Goal: Task Accomplishment & Management: Manage account settings

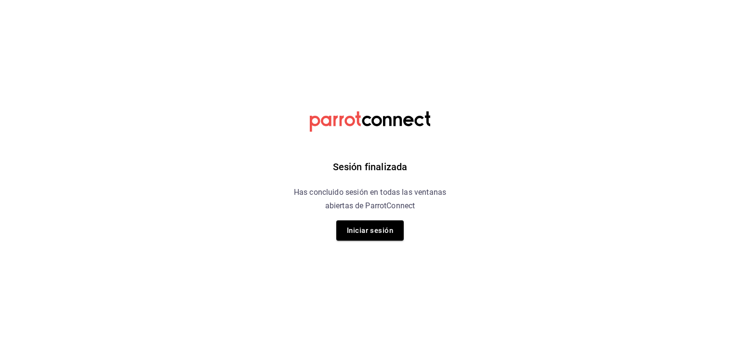
click at [358, 241] on div "Sesión finalizada Has concluido sesión en todas las ventanas abiertas de Parrot…" at bounding box center [370, 176] width 243 height 352
click at [361, 233] on button "Iniciar sesión" at bounding box center [369, 230] width 67 height 20
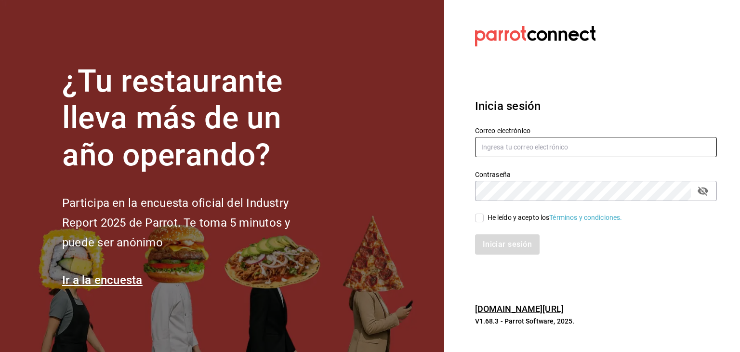
type input "[EMAIL_ADDRESS][PERSON_NAME][PERSON_NAME][DOMAIN_NAME]"
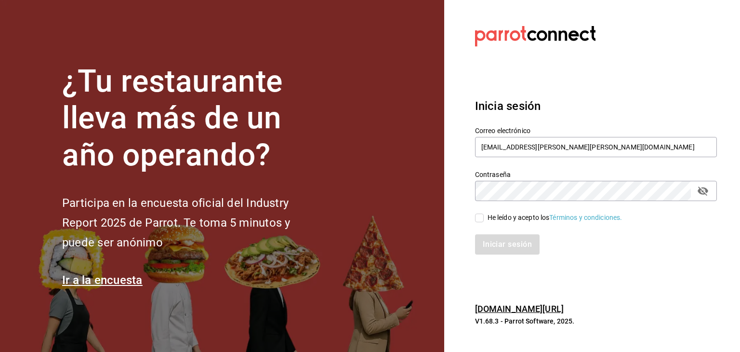
click at [483, 217] on input "He leído y acepto los Términos y condiciones." at bounding box center [479, 217] width 9 height 9
checkbox input "true"
click at [491, 238] on button "Iniciar sesión" at bounding box center [508, 244] width 66 height 20
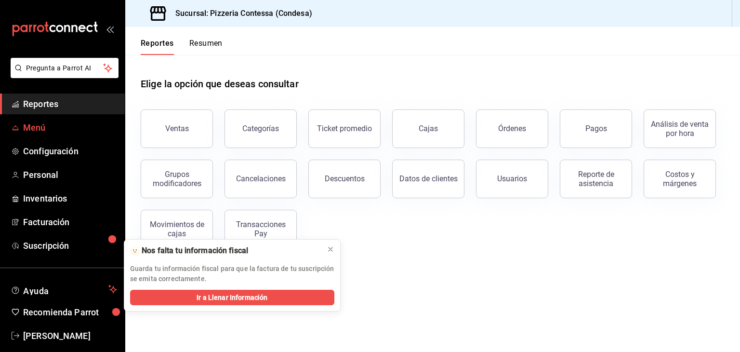
click at [68, 135] on link "Menú" at bounding box center [62, 127] width 125 height 21
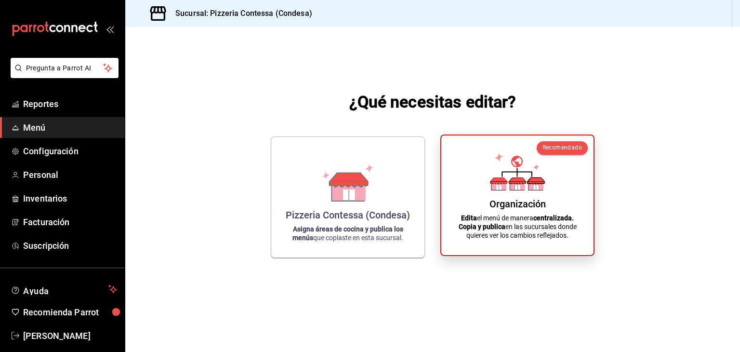
click at [471, 179] on div "Organización Edita el menú de manera centralizada. Copia y publica en las sucur…" at bounding box center [517, 195] width 129 height 104
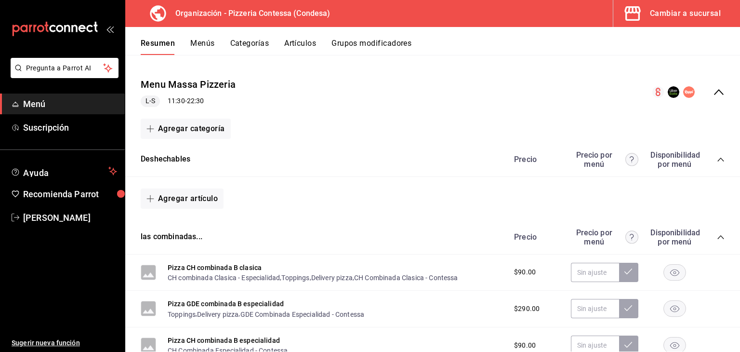
scroll to position [75, 0]
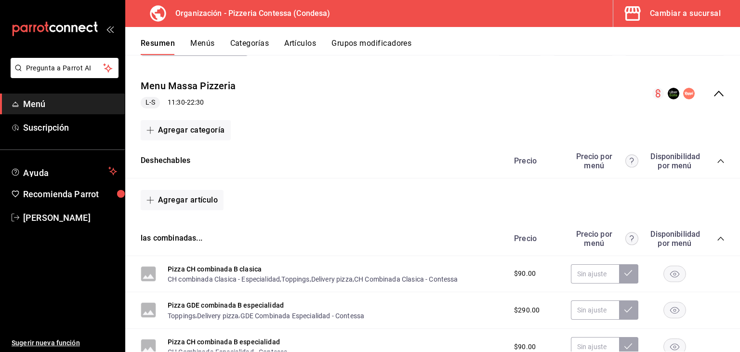
click at [247, 44] on button "Categorías" at bounding box center [249, 47] width 39 height 16
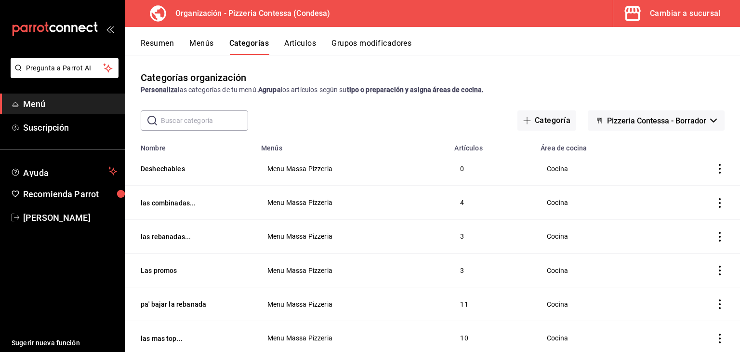
click at [206, 45] on button "Menús" at bounding box center [201, 47] width 24 height 16
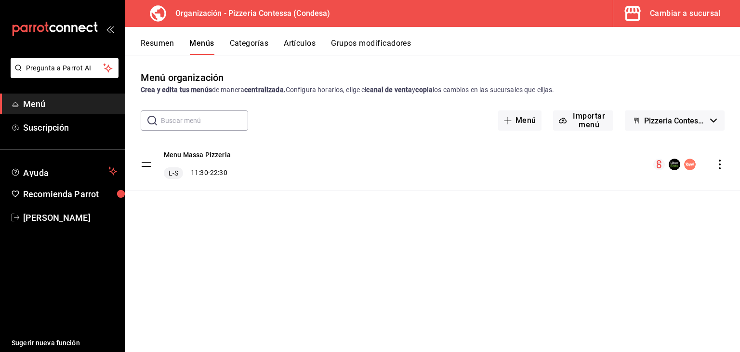
click at [298, 45] on button "Artículos" at bounding box center [300, 47] width 32 height 16
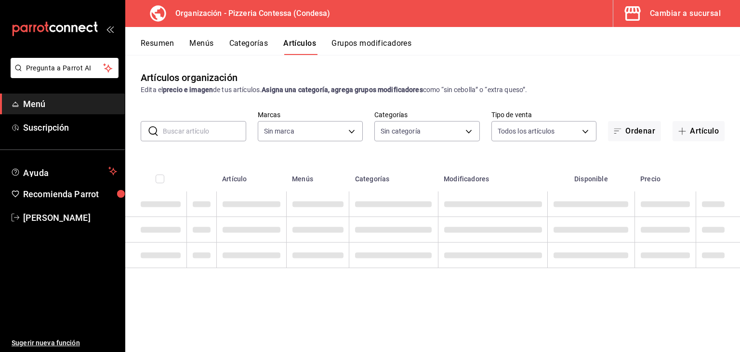
type input "ffd2d5b6-989f-41ef-afc5-5290e67978d8"
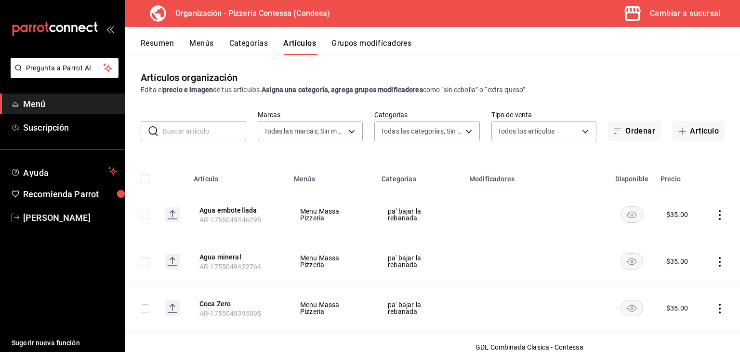
type input "b9cf2153-fb70-43ce-af91-f9ab87f2246d,6abfdec0-6ccc-4227-b426-75f71d0ed556,9a5f5…"
click at [203, 134] on input "text" at bounding box center [204, 130] width 83 height 19
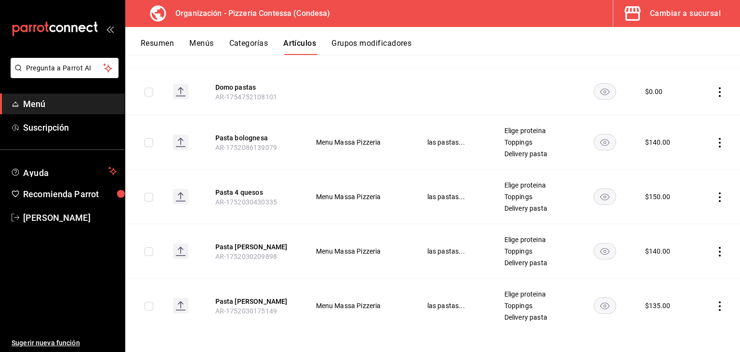
scroll to position [172, 0]
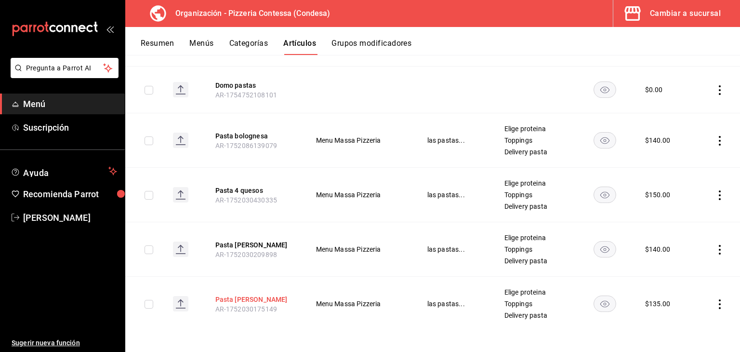
type input "pasta"
click at [237, 296] on button "Pasta [PERSON_NAME]" at bounding box center [253, 299] width 77 height 10
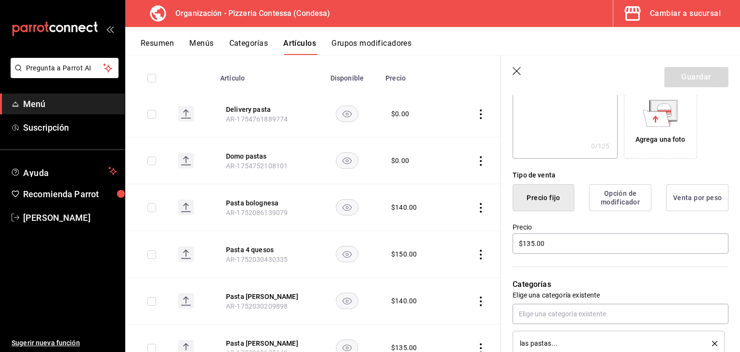
scroll to position [164, 0]
drag, startPoint x: 570, startPoint y: 242, endPoint x: 488, endPoint y: 234, distance: 83.3
drag, startPoint x: 488, startPoint y: 234, endPoint x: 628, endPoint y: 264, distance: 143.3
click at [628, 264] on div "Categorías Elige una categoría existente las pastas..." at bounding box center [614, 304] width 227 height 101
drag, startPoint x: 565, startPoint y: 219, endPoint x: 536, endPoint y: 232, distance: 32.3
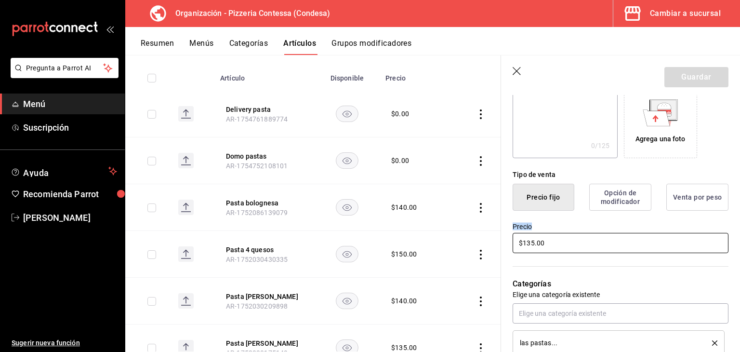
click at [536, 232] on div "Precio $135.00" at bounding box center [614, 233] width 227 height 44
drag, startPoint x: 550, startPoint y: 246, endPoint x: 501, endPoint y: 238, distance: 49.4
click at [501, 238] on div "Precio $135.00" at bounding box center [614, 233] width 227 height 44
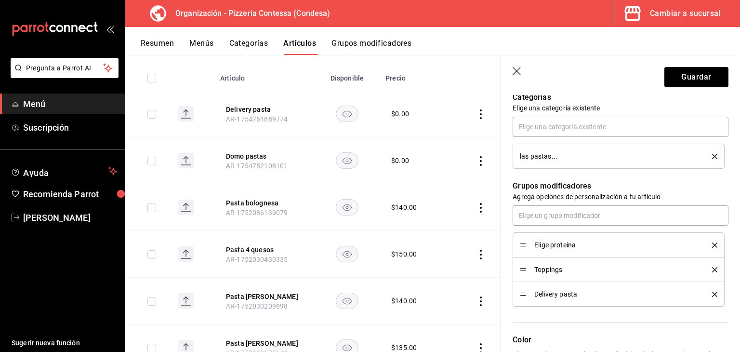
scroll to position [351, 0]
type input "$140.00"
click at [685, 71] on button "Guardar" at bounding box center [696, 77] width 64 height 20
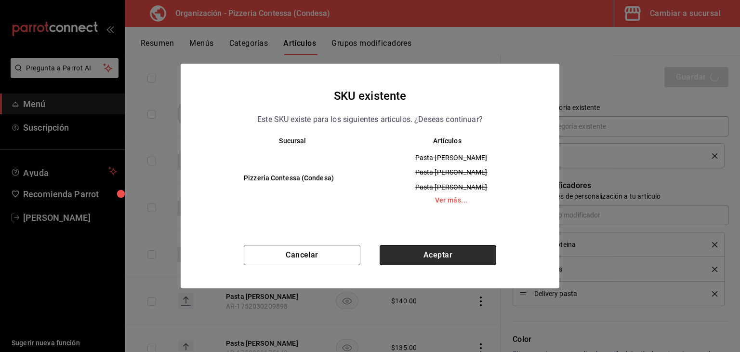
click at [436, 253] on button "Aceptar" at bounding box center [438, 255] width 117 height 20
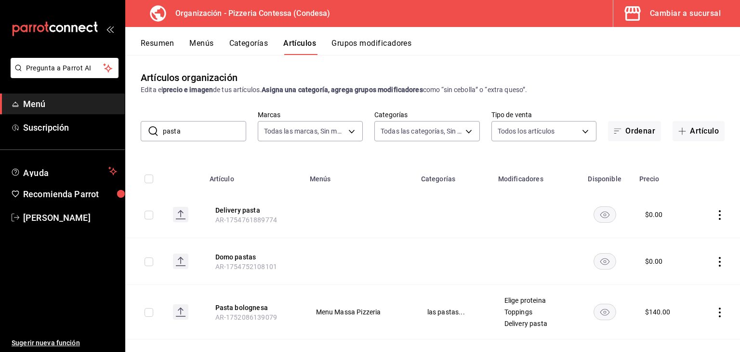
click at [207, 42] on button "Menús" at bounding box center [201, 47] width 24 height 16
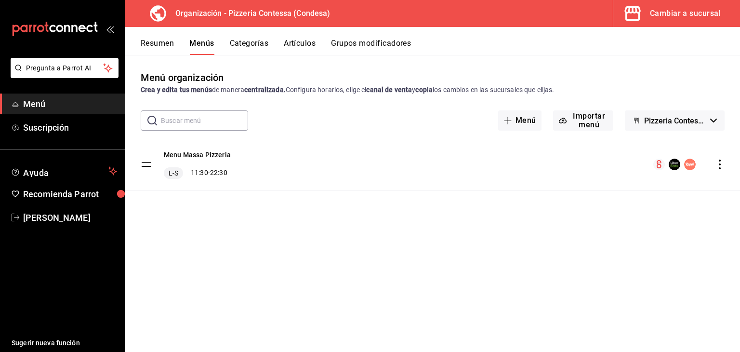
click at [721, 168] on icon "actions" at bounding box center [720, 164] width 10 height 10
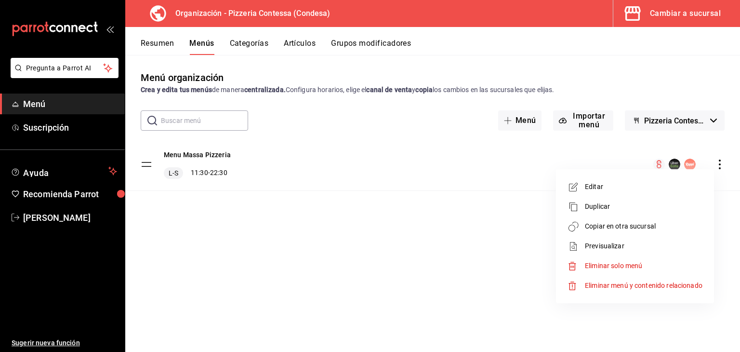
click at [640, 231] on span "Copiar en otra sucursal" at bounding box center [644, 226] width 118 height 10
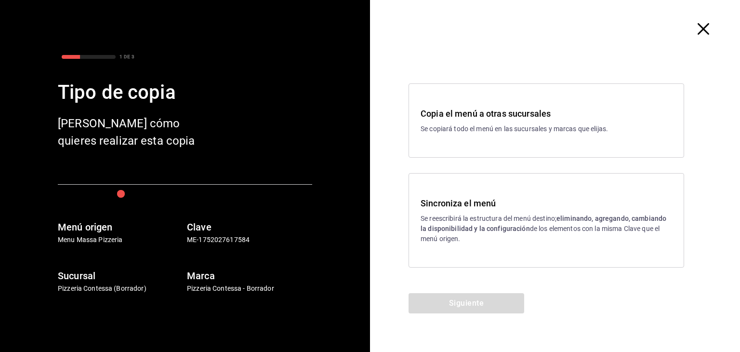
click at [530, 203] on h3 "Sincroniza el menú" at bounding box center [546, 203] width 251 height 13
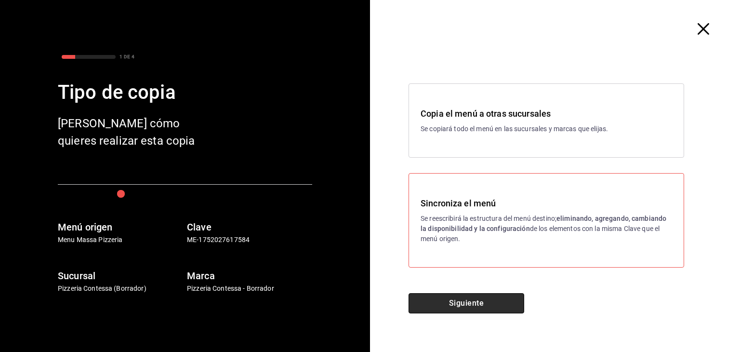
click at [438, 298] on button "Siguiente" at bounding box center [467, 303] width 116 height 20
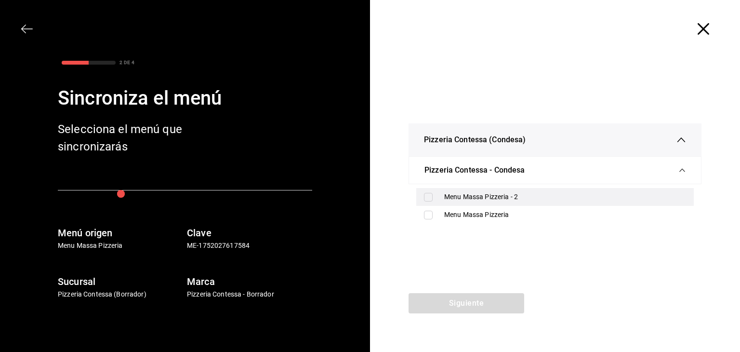
click at [485, 199] on div "Menu Massa Pizzeria - 2" at bounding box center [565, 197] width 242 height 10
checkbox input "true"
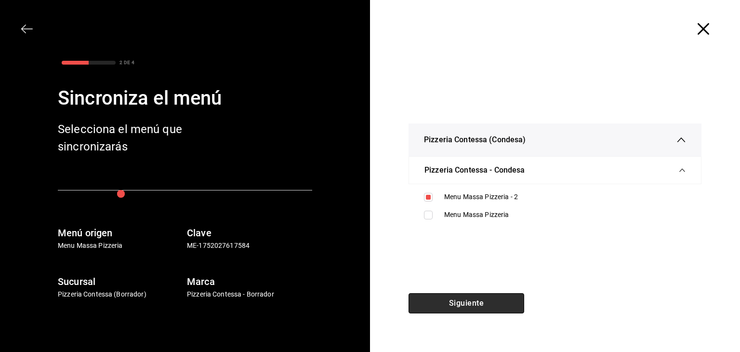
click at [454, 299] on button "Siguiente" at bounding box center [467, 303] width 116 height 20
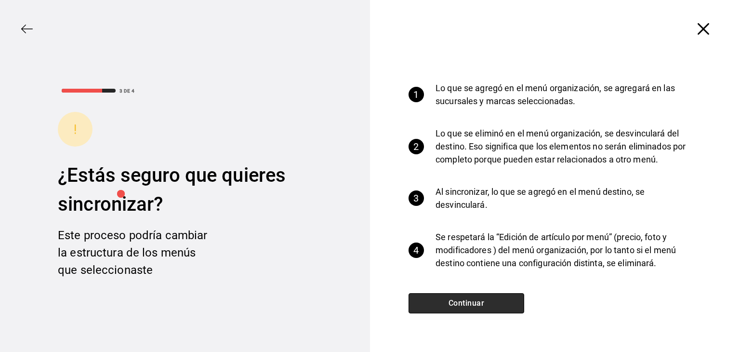
click at [454, 299] on button "Continuar" at bounding box center [467, 303] width 116 height 20
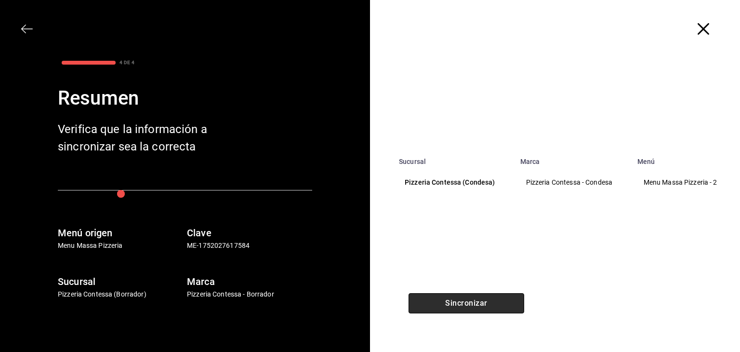
click at [454, 299] on button "Sincronizar" at bounding box center [467, 303] width 116 height 20
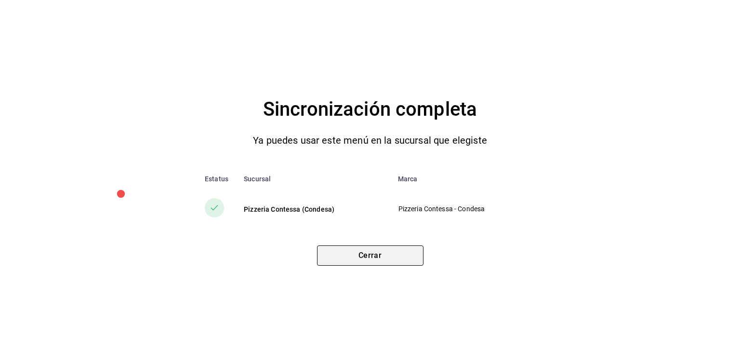
click at [399, 257] on button "Cerrar" at bounding box center [370, 255] width 106 height 20
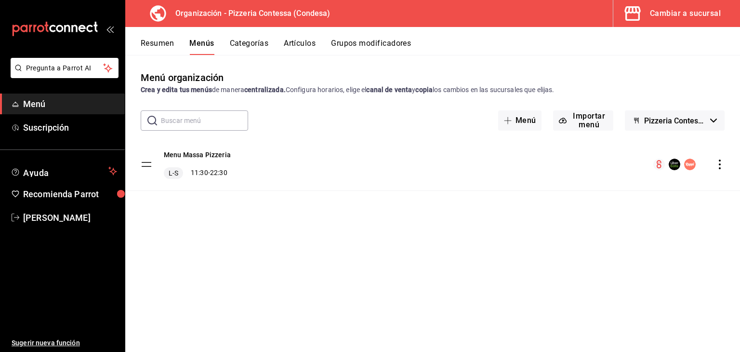
click at [696, 21] on button "Cambiar a sucursal" at bounding box center [672, 13] width 119 height 27
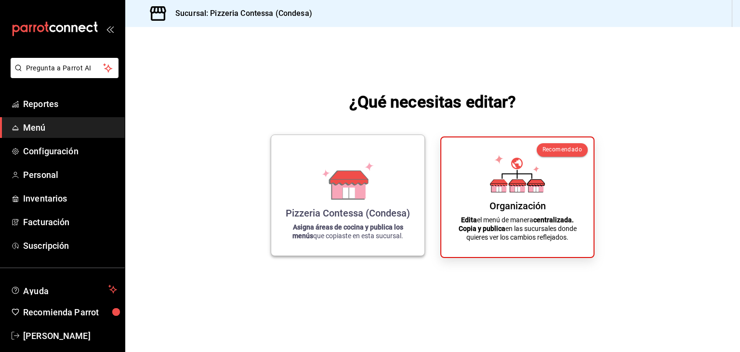
click at [338, 239] on p "Asigna áreas de cocina y publica los menús que copiaste en esta sucursal." at bounding box center [348, 231] width 130 height 17
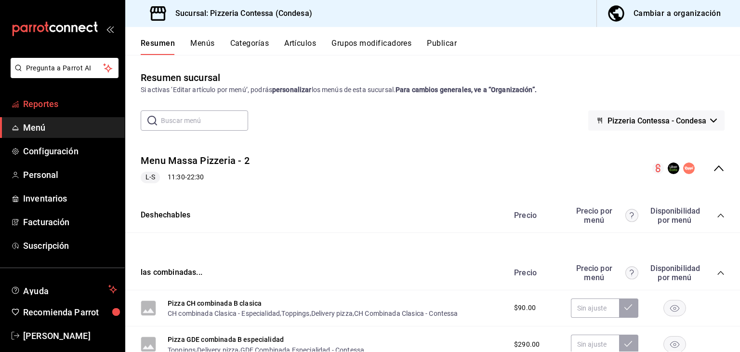
click at [54, 97] on span "Reportes" at bounding box center [70, 103] width 94 height 13
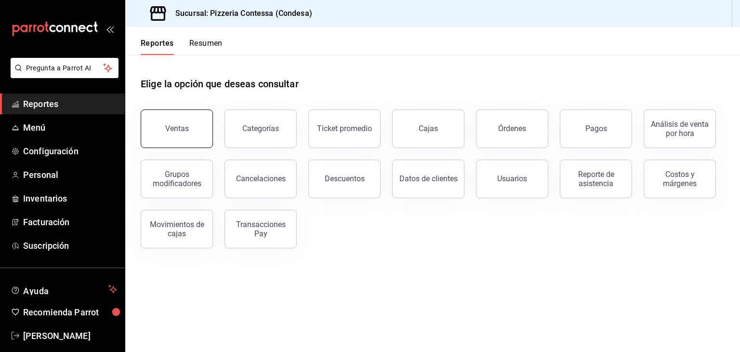
click at [156, 119] on button "Ventas" at bounding box center [177, 128] width 72 height 39
